Goal: Transaction & Acquisition: Download file/media

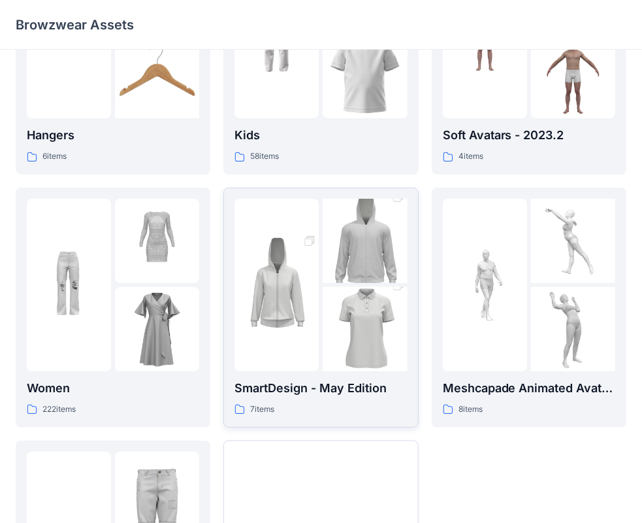
scroll to position [261, 0]
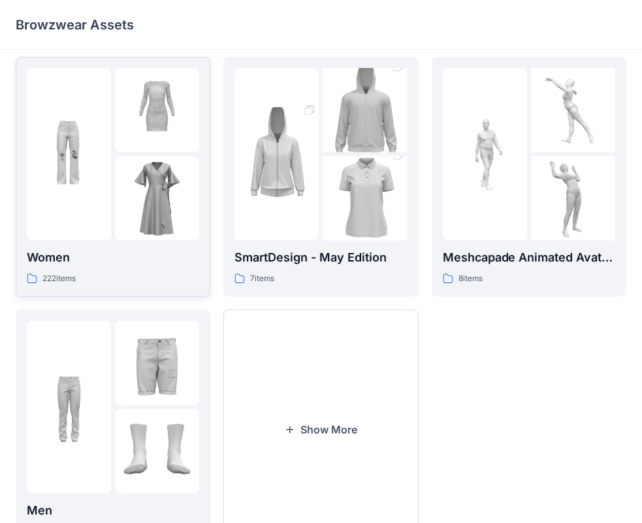
click at [126, 272] on div "222 items" at bounding box center [113, 279] width 172 height 14
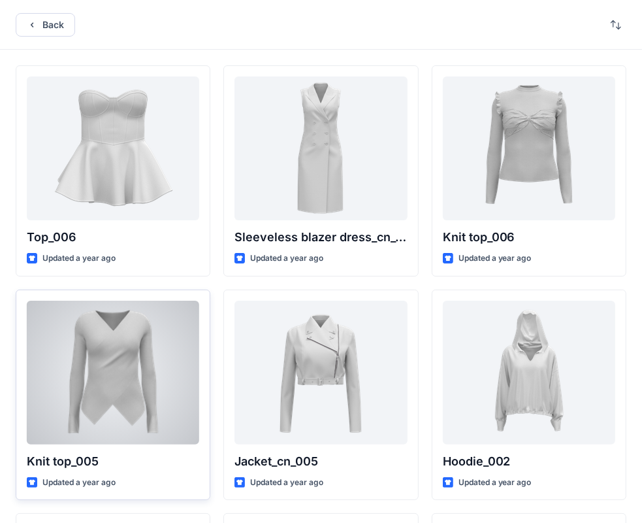
click at [152, 351] on div at bounding box center [113, 373] width 172 height 144
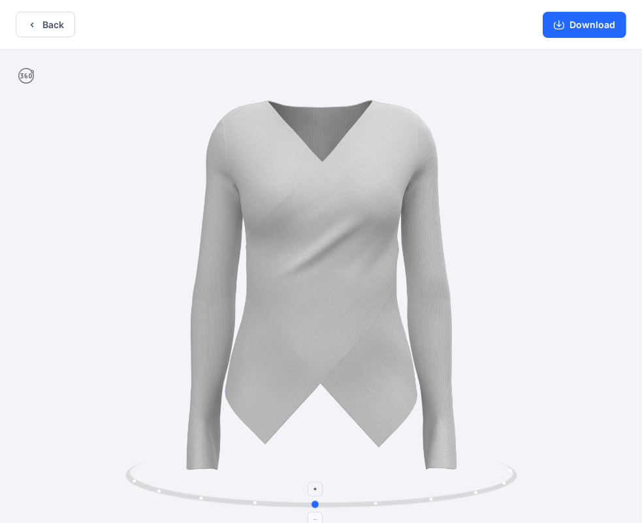
drag, startPoint x: 322, startPoint y: 470, endPoint x: 316, endPoint y: 466, distance: 7.1
click at [316, 466] on icon at bounding box center [322, 486] width 395 height 49
drag, startPoint x: 264, startPoint y: 472, endPoint x: 282, endPoint y: 473, distance: 18.3
click at [282, 473] on icon at bounding box center [322, 486] width 395 height 49
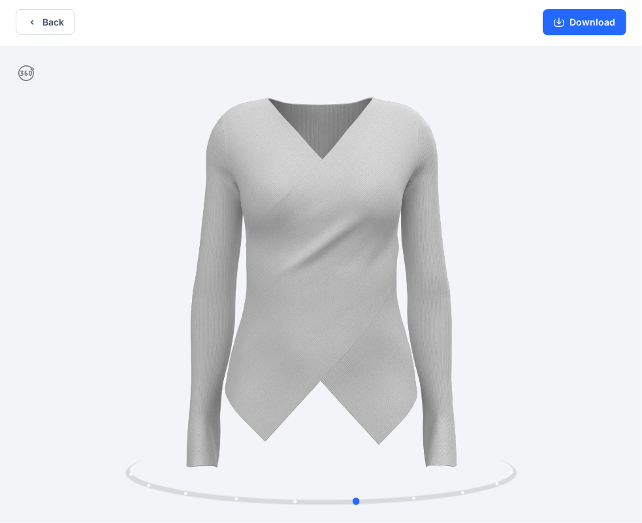
drag, startPoint x: 312, startPoint y: 353, endPoint x: 348, endPoint y: 406, distance: 64.1
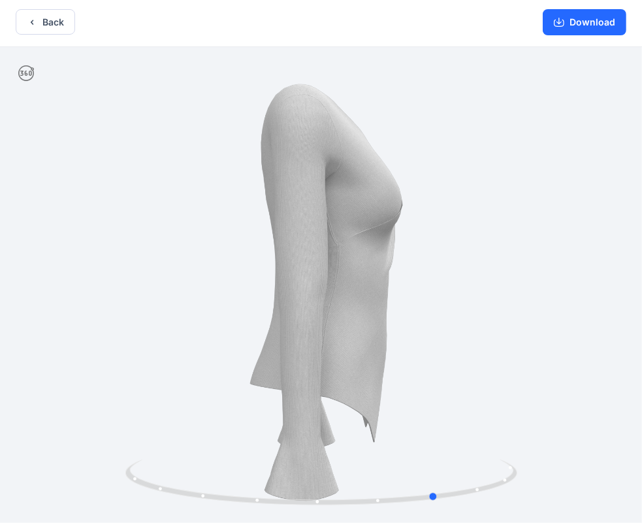
drag, startPoint x: 300, startPoint y: 385, endPoint x: 382, endPoint y: 387, distance: 81.7
click at [382, 387] on div at bounding box center [321, 285] width 642 height 476
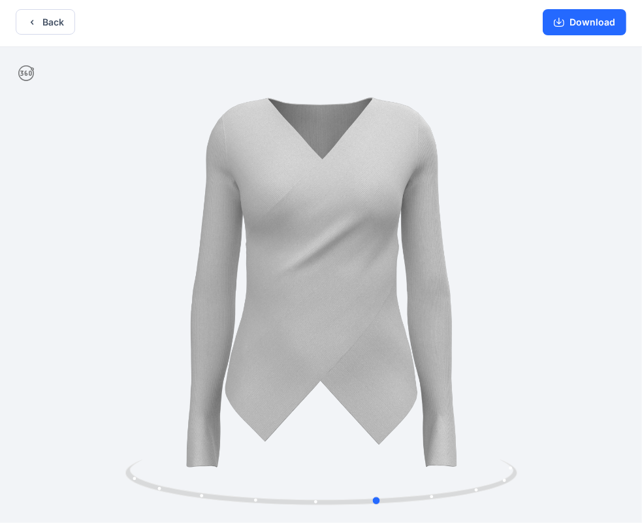
drag, startPoint x: 282, startPoint y: 374, endPoint x: 223, endPoint y: 368, distance: 59.0
click at [223, 368] on div at bounding box center [321, 285] width 642 height 476
click at [584, 16] on button "Download" at bounding box center [585, 22] width 84 height 26
drag, startPoint x: 578, startPoint y: 23, endPoint x: 578, endPoint y: 132, distance: 109.1
click at [578, 132] on div "Back Download Version History" at bounding box center [321, 259] width 642 height 525
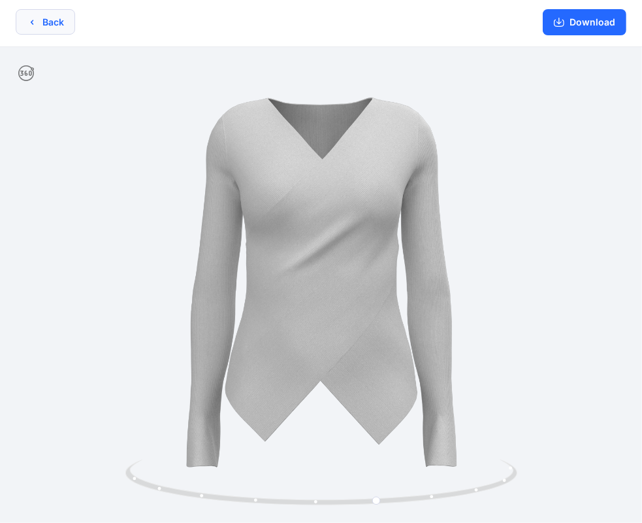
click at [31, 18] on icon "button" at bounding box center [32, 22] width 10 height 10
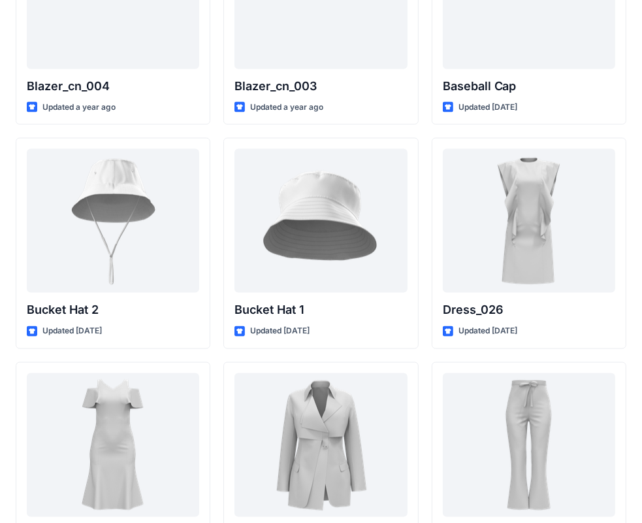
scroll to position [1335, 0]
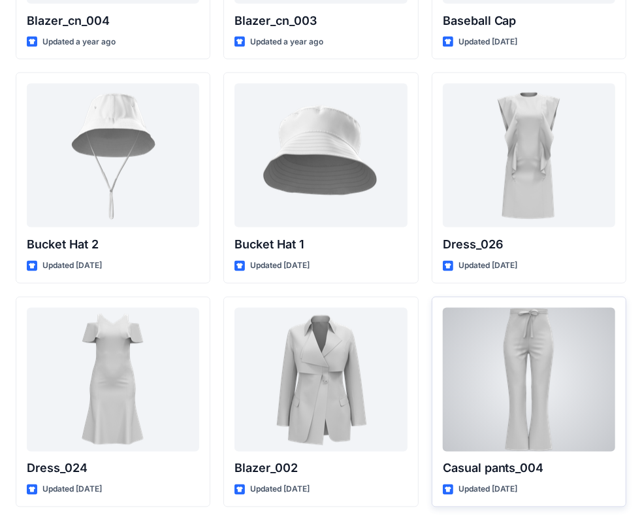
click at [515, 346] on div at bounding box center [529, 380] width 172 height 144
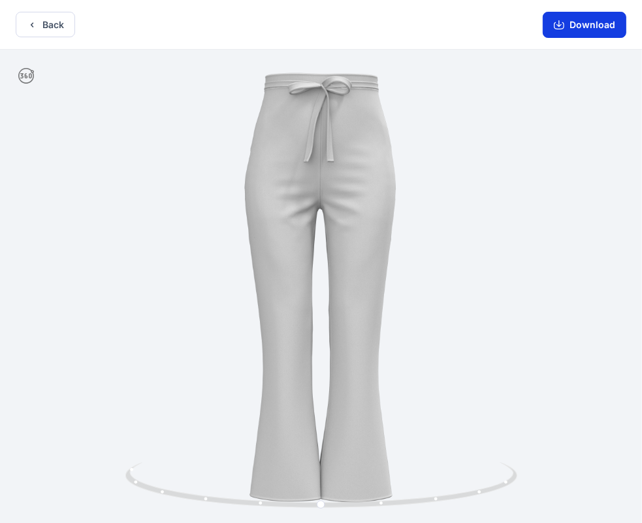
click at [585, 25] on button "Download" at bounding box center [585, 25] width 84 height 26
click at [583, 24] on button "Download" at bounding box center [585, 25] width 84 height 26
click at [595, 24] on button "Download" at bounding box center [585, 25] width 84 height 26
click at [30, 22] on icon "button" at bounding box center [32, 25] width 10 height 10
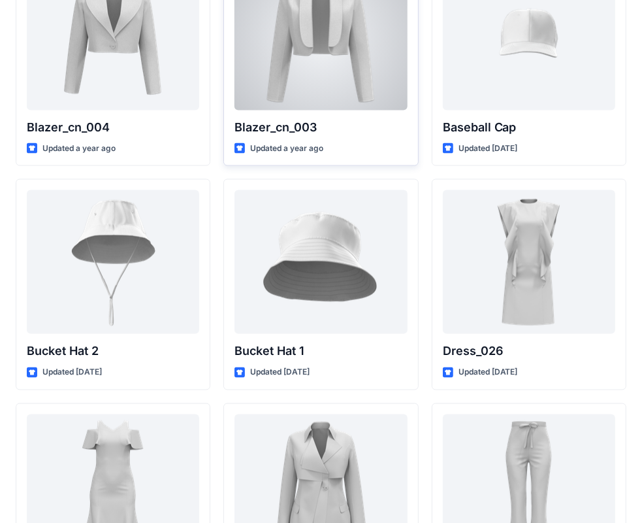
scroll to position [1033, 0]
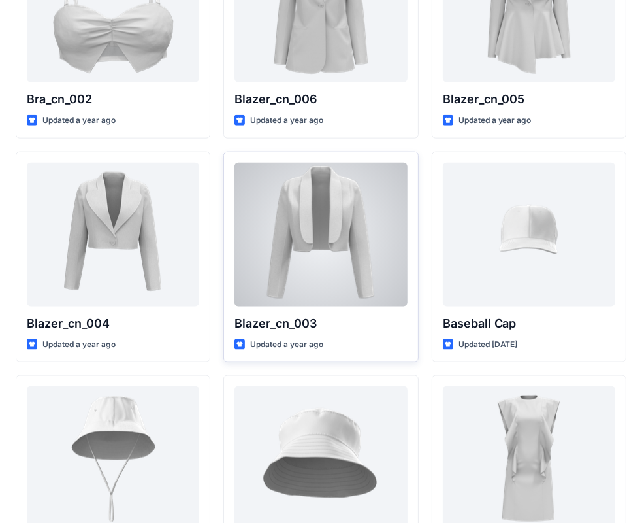
click at [307, 205] on div at bounding box center [321, 235] width 172 height 144
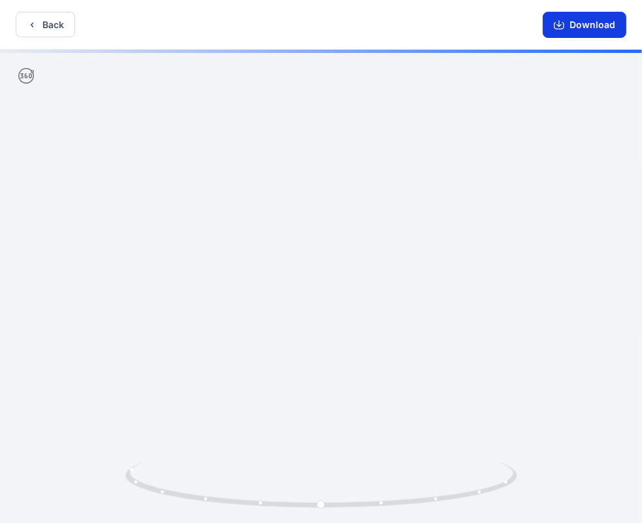
click at [593, 28] on button "Download" at bounding box center [585, 25] width 84 height 26
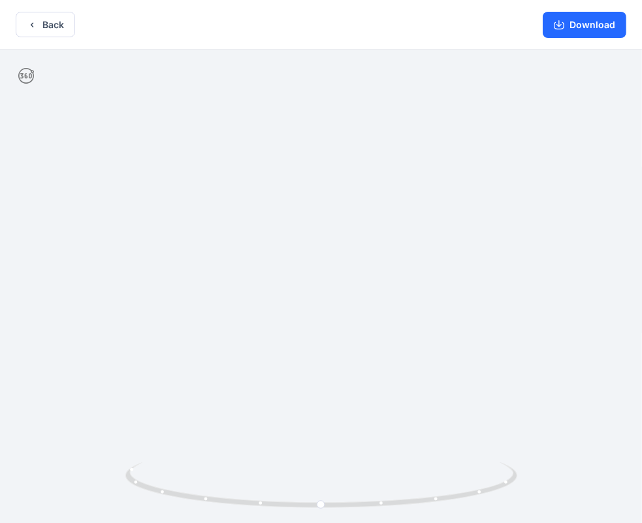
click at [567, 499] on div at bounding box center [321, 288] width 642 height 476
click at [594, 23] on button "Download" at bounding box center [585, 25] width 84 height 26
